Goal: Task Accomplishment & Management: Manage account settings

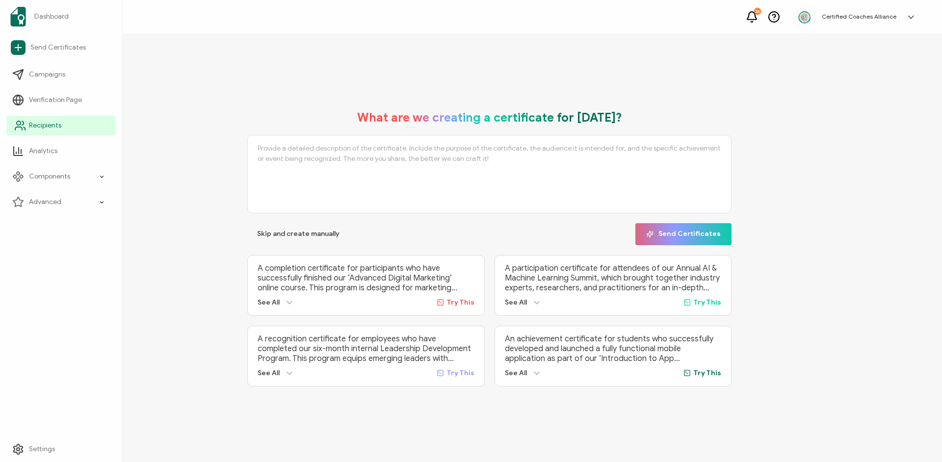
click at [51, 127] on span "Recipients" at bounding box center [45, 126] width 32 height 10
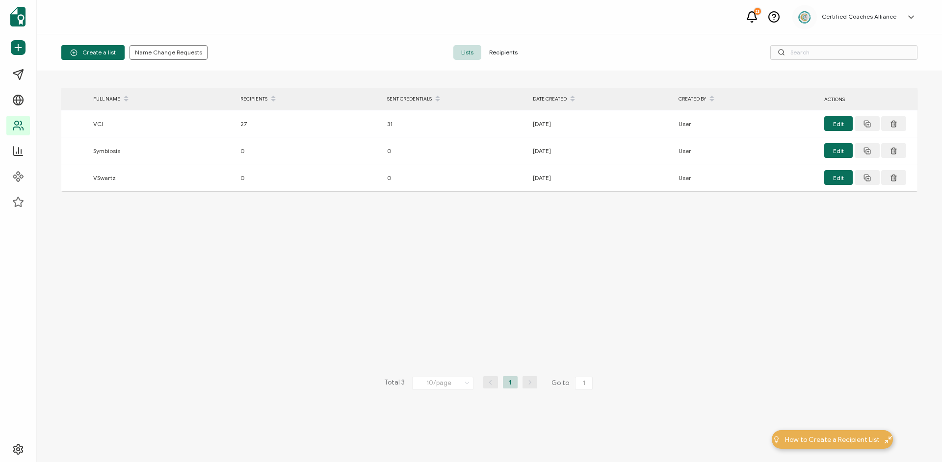
click at [520, 52] on span "Recipients" at bounding box center [503, 52] width 44 height 15
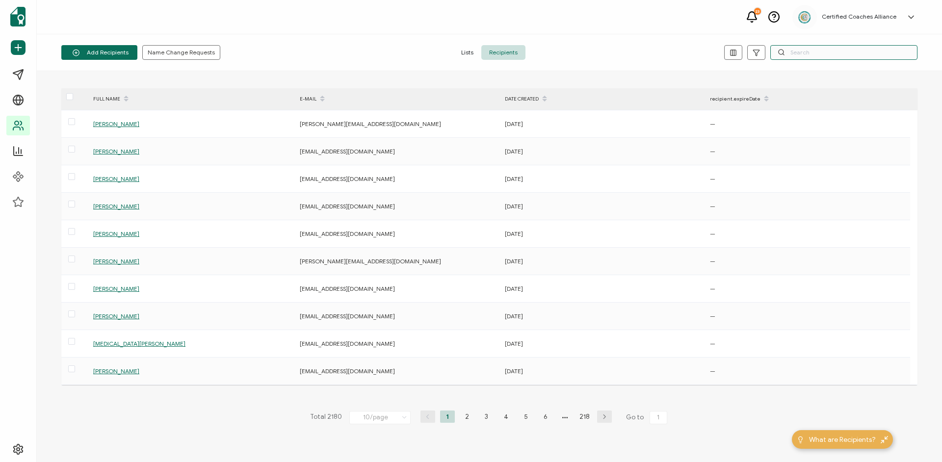
click at [826, 51] on input "text" at bounding box center [843, 52] width 147 height 15
paste input "[PERSON_NAME]"
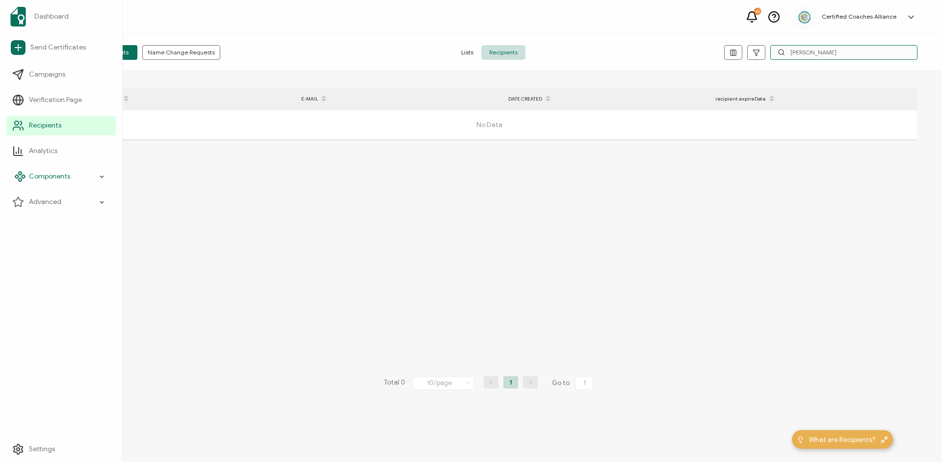
click at [828, 52] on input "[PERSON_NAME]" at bounding box center [843, 52] width 147 height 15
paste input "[EMAIL_ADDRESS][DOMAIN_NAME]"
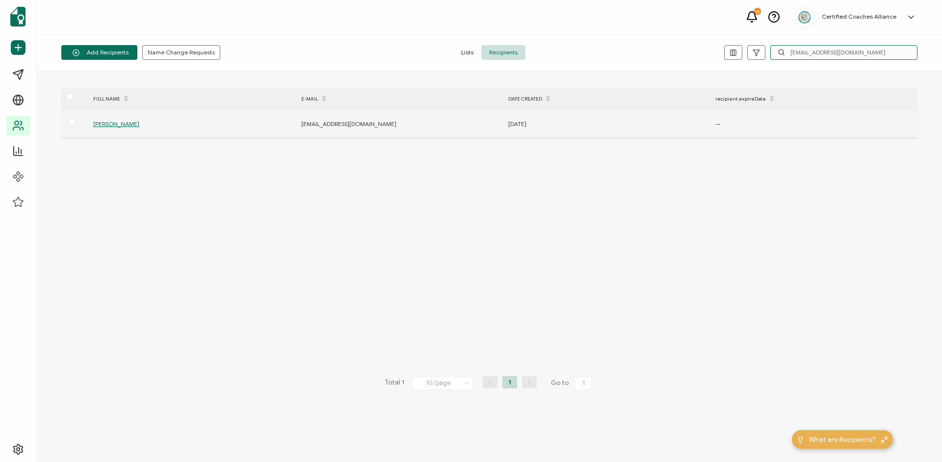
type input "[EMAIL_ADDRESS][DOMAIN_NAME]"
click at [122, 127] on span "[PERSON_NAME]" at bounding box center [116, 123] width 46 height 7
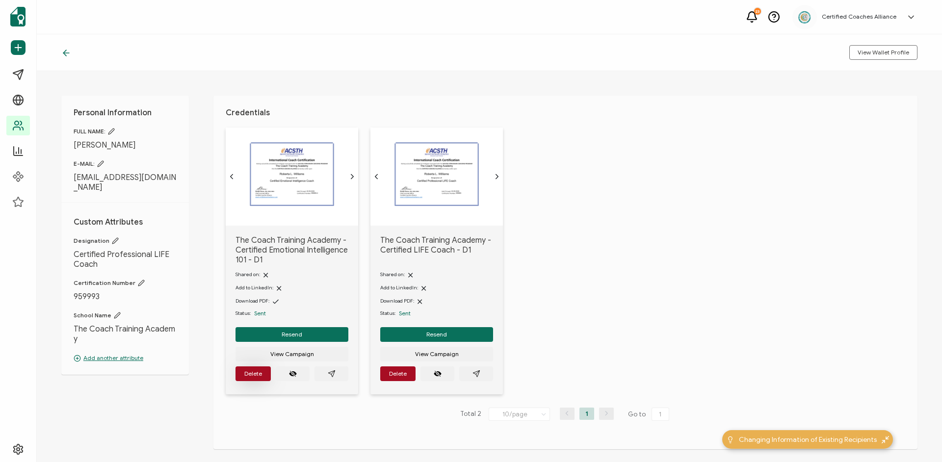
click at [244, 374] on button "Delete" at bounding box center [253, 374] width 35 height 15
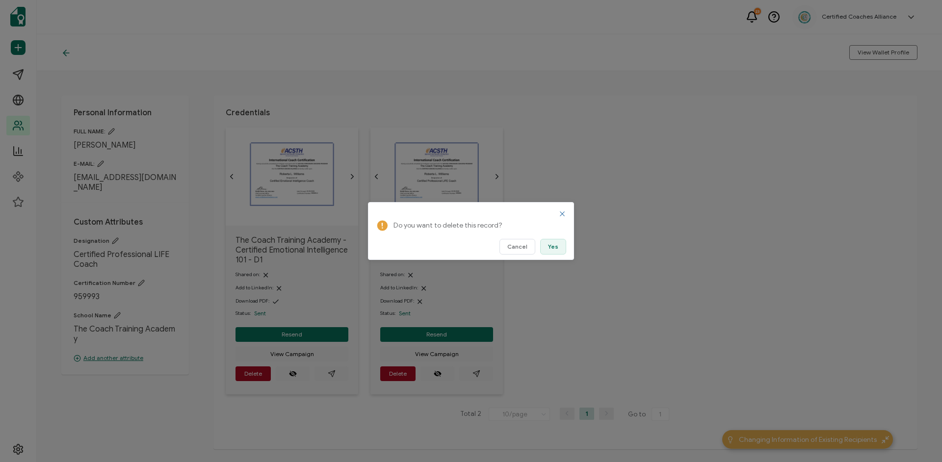
click at [544, 246] on button "Yes" at bounding box center [553, 247] width 26 height 16
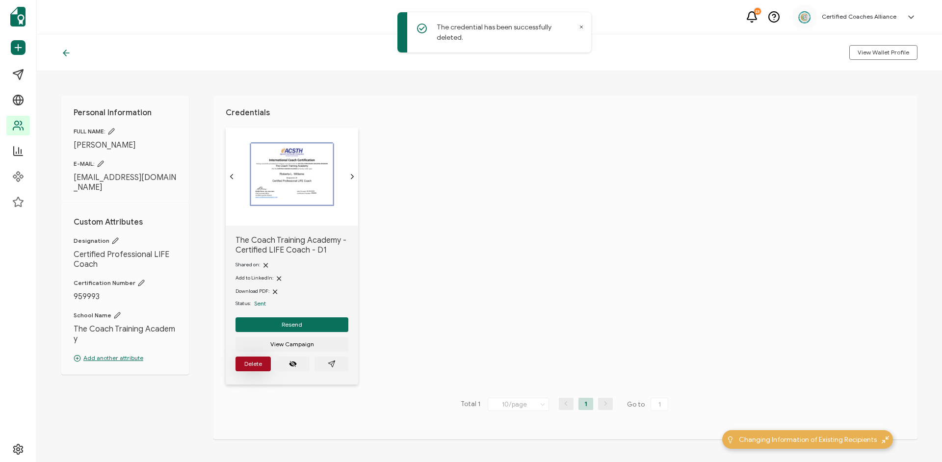
click at [253, 367] on span "Delete" at bounding box center [253, 364] width 18 height 6
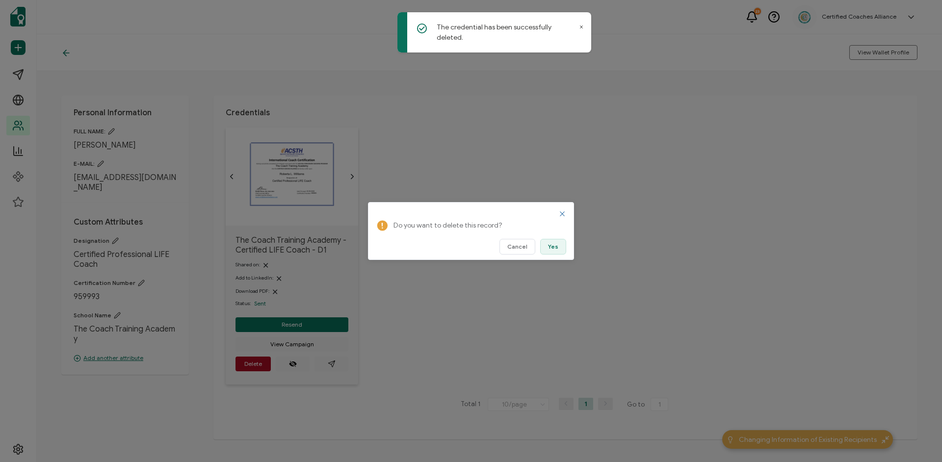
click at [556, 248] on span "Yes" at bounding box center [553, 247] width 10 height 6
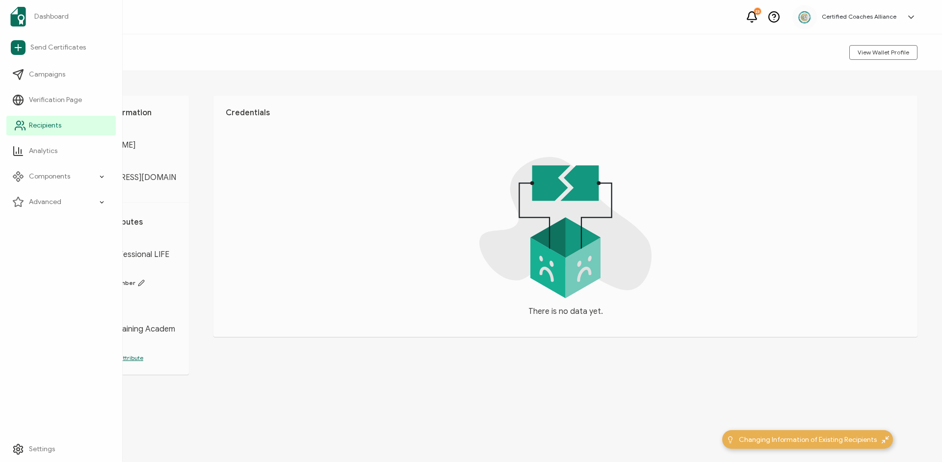
click at [46, 126] on span "Recipients" at bounding box center [45, 126] width 32 height 10
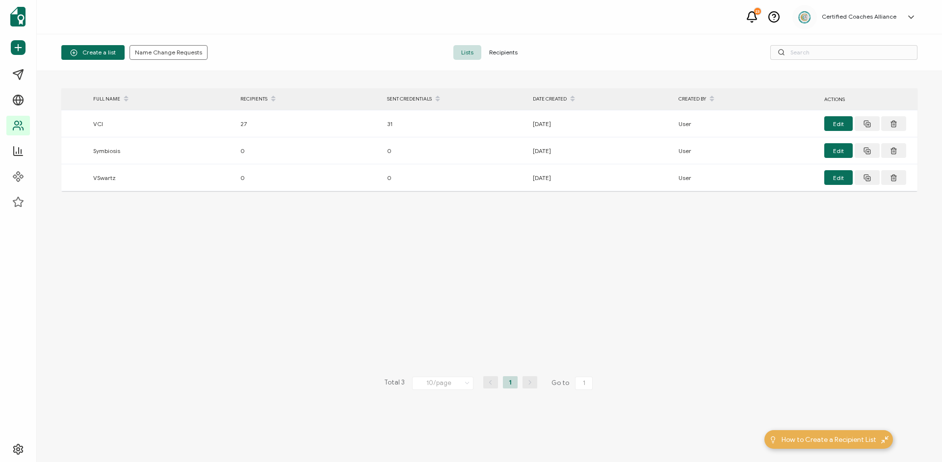
click at [515, 55] on span "Recipients" at bounding box center [503, 52] width 44 height 15
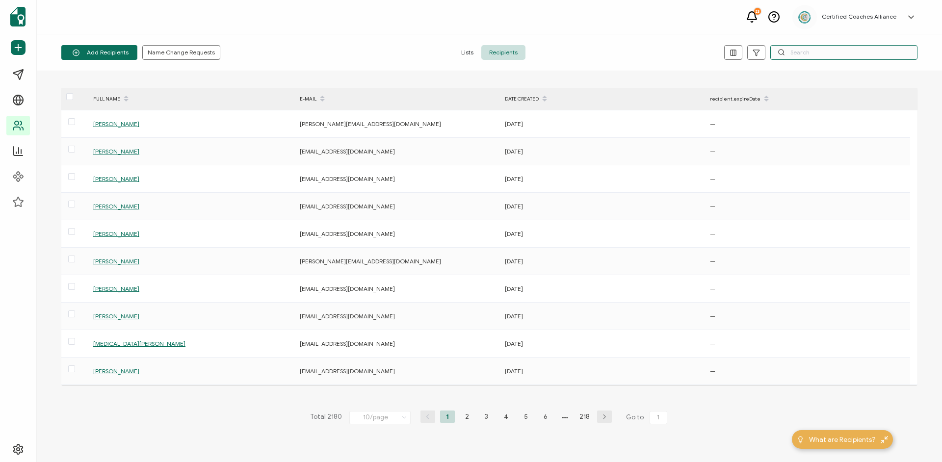
click at [841, 55] on input "text" at bounding box center [843, 52] width 147 height 15
paste input "[PERSON_NAME][EMAIL_ADDRESS][DOMAIN_NAME]"
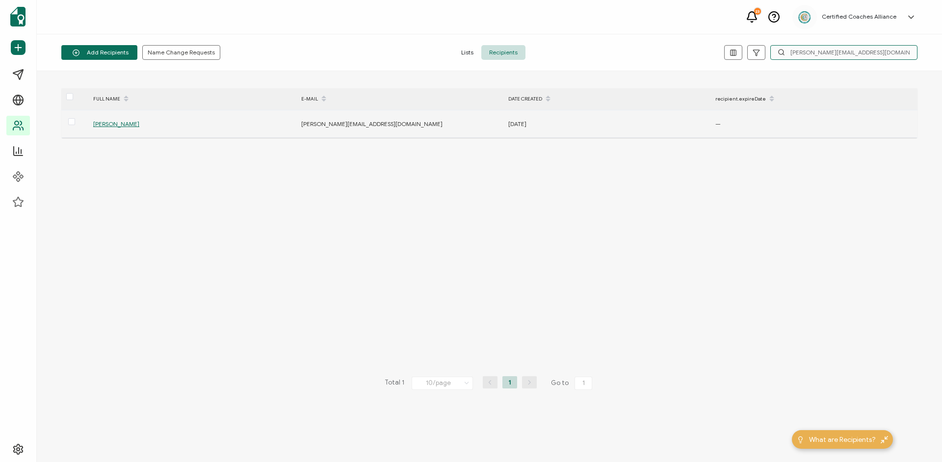
type input "[PERSON_NAME][EMAIL_ADDRESS][DOMAIN_NAME]"
click at [99, 126] on span "[PERSON_NAME]" at bounding box center [116, 123] width 46 height 7
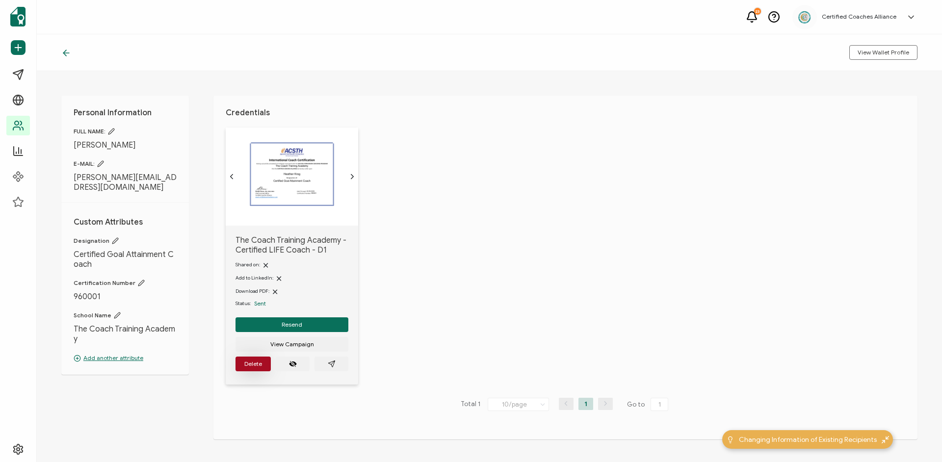
click at [255, 367] on span "Delete" at bounding box center [253, 364] width 18 height 6
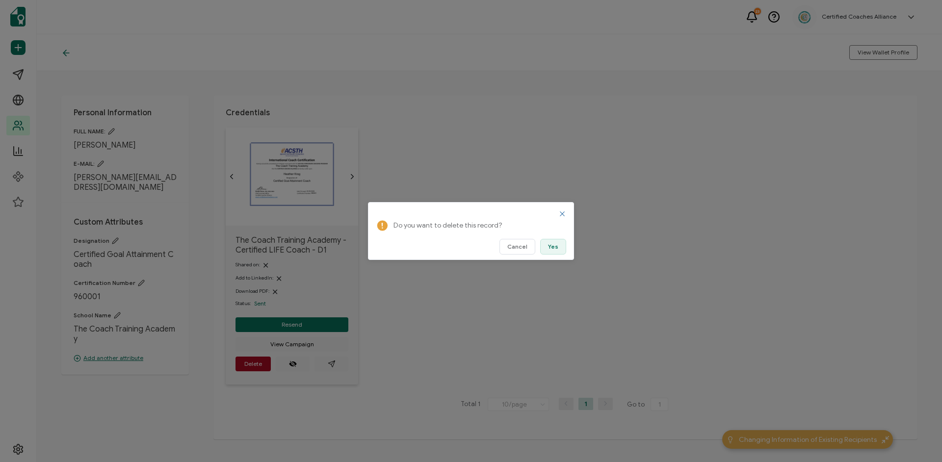
click at [556, 248] on span "Yes" at bounding box center [553, 247] width 10 height 6
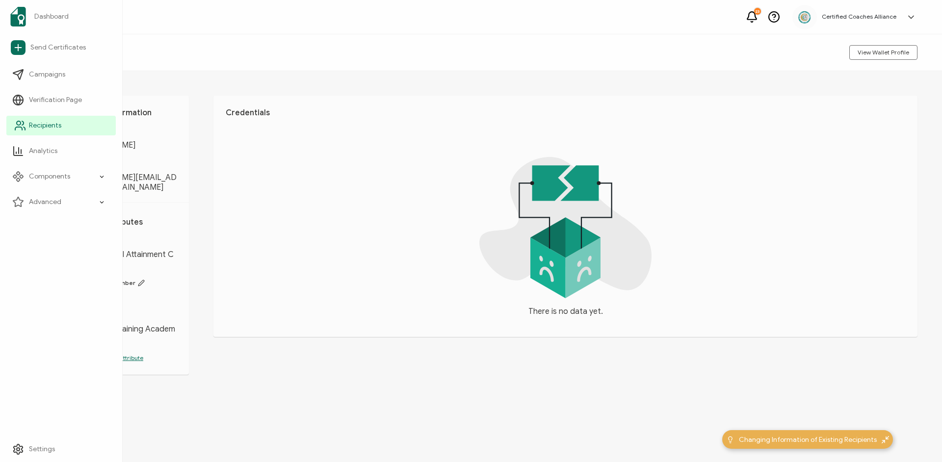
click at [47, 123] on span "Recipients" at bounding box center [45, 126] width 32 height 10
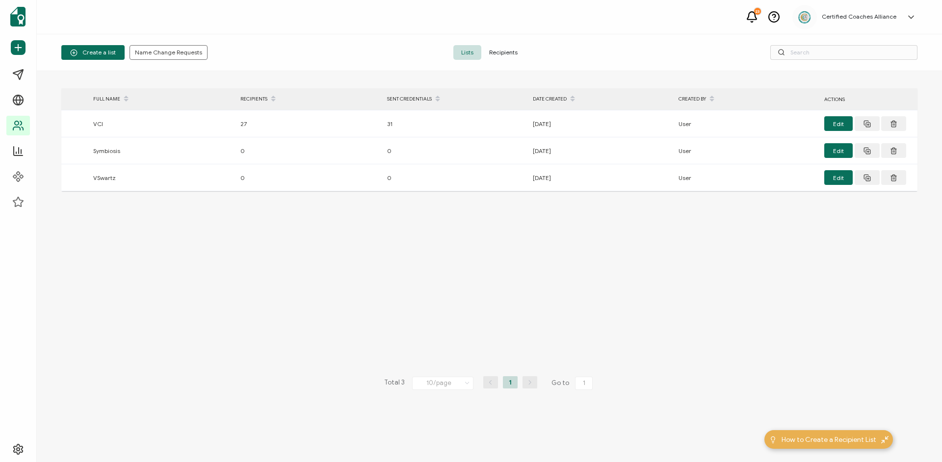
click at [508, 49] on span "Recipients" at bounding box center [503, 52] width 44 height 15
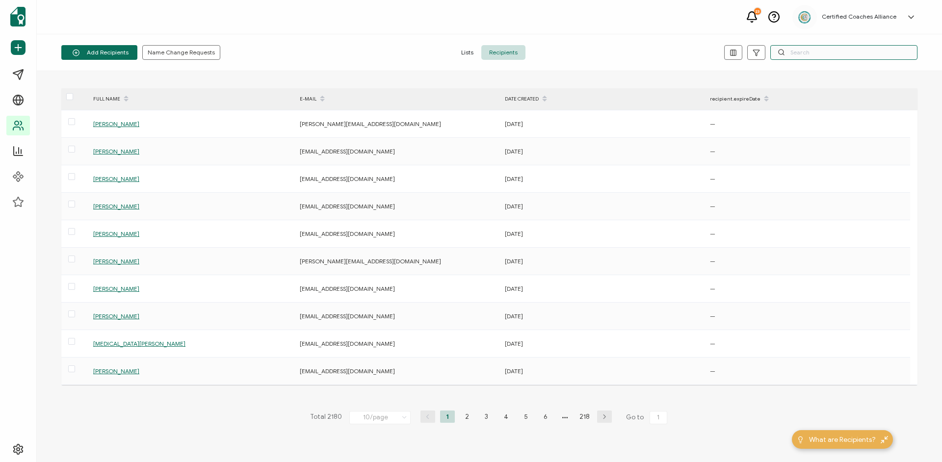
click at [809, 55] on input "text" at bounding box center [843, 52] width 147 height 15
paste input "[EMAIL_ADDRESS][DOMAIN_NAME]"
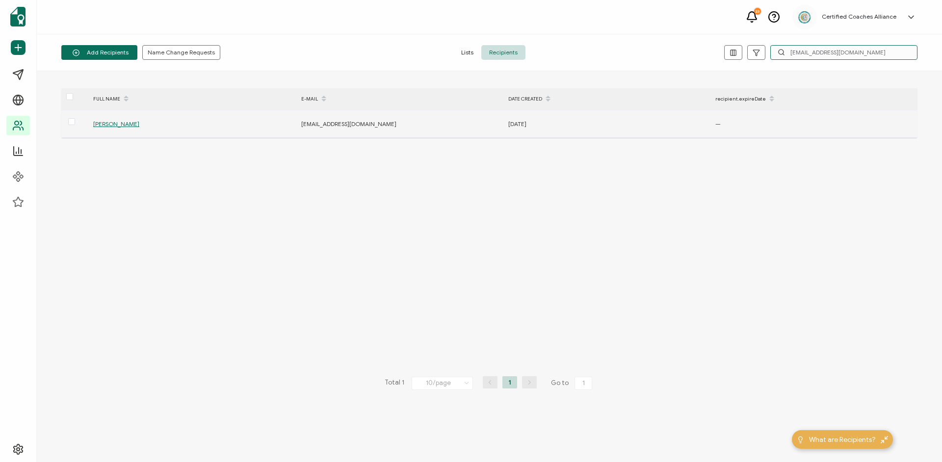
type input "[EMAIL_ADDRESS][DOMAIN_NAME]"
click at [121, 124] on span "[PERSON_NAME]" at bounding box center [116, 123] width 46 height 7
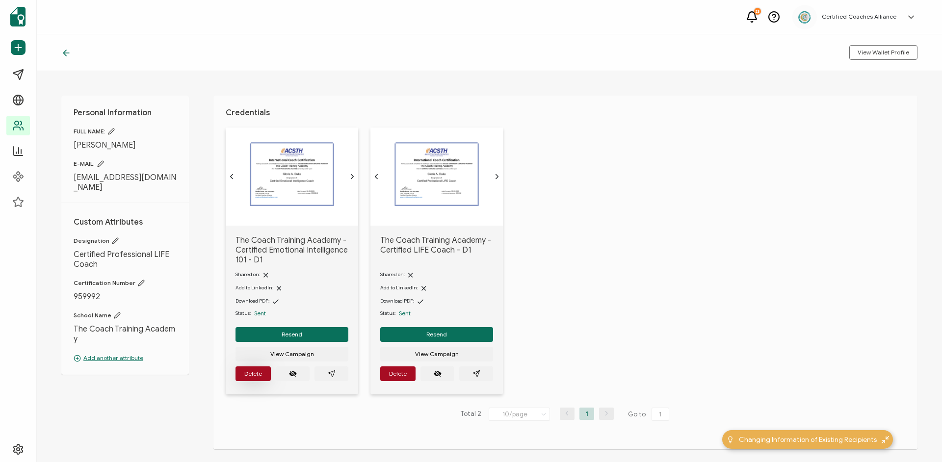
click at [265, 373] on button "Delete" at bounding box center [253, 374] width 35 height 15
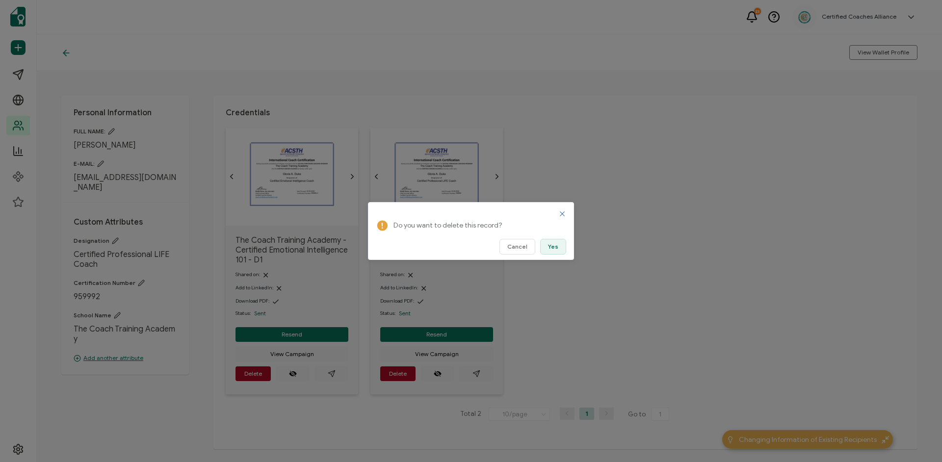
click at [558, 251] on button "Yes" at bounding box center [553, 247] width 26 height 16
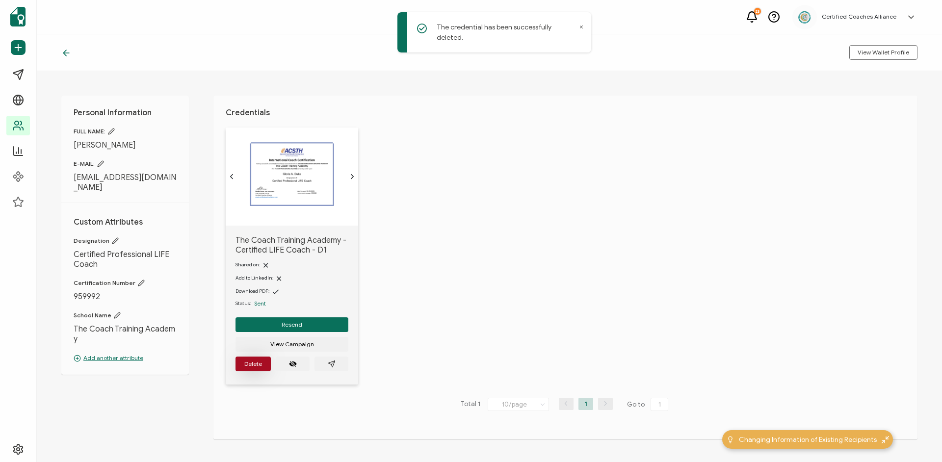
click at [258, 367] on span "Delete" at bounding box center [253, 364] width 18 height 6
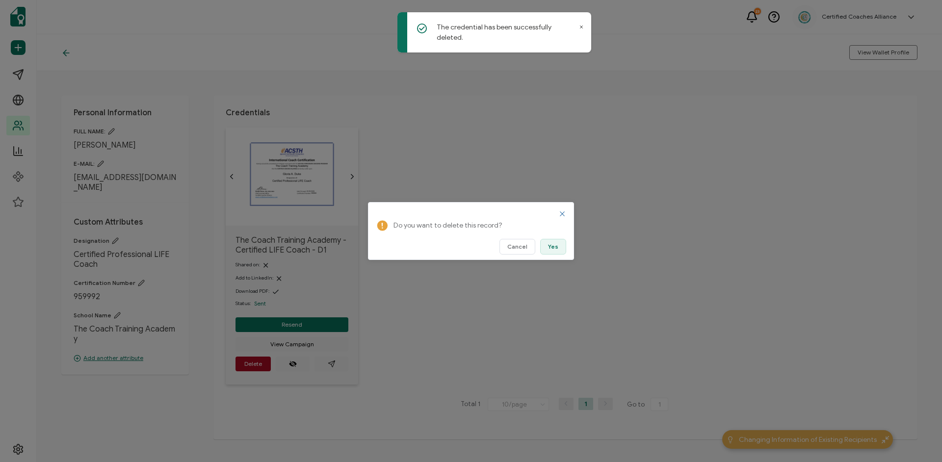
click at [556, 250] on span "Yes" at bounding box center [553, 247] width 10 height 6
